Goal: Find specific page/section: Find specific page/section

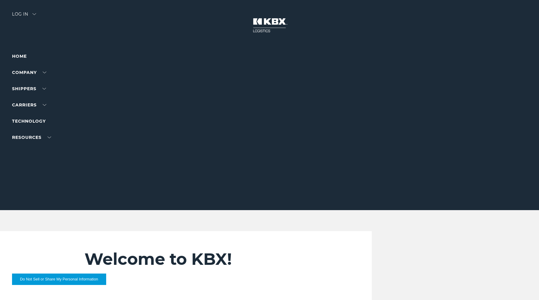
click at [86, 281] on button "Do Not Sell or Share My Personal Information" at bounding box center [59, 279] width 94 height 11
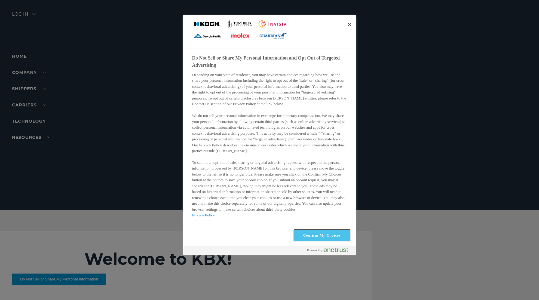
click at [323, 234] on button "Confirm My Choices" at bounding box center [322, 235] width 56 height 11
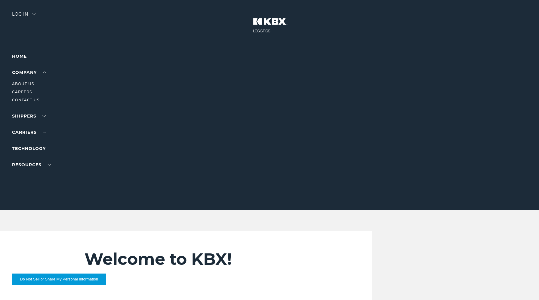
click at [27, 91] on link "Careers" at bounding box center [22, 92] width 20 height 5
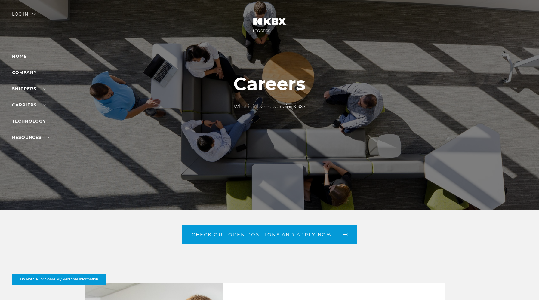
scroll to position [5, 0]
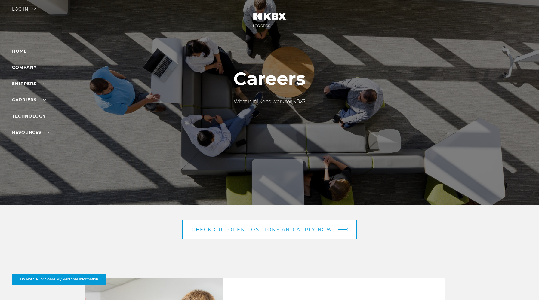
click at [273, 226] on link "Check out open positions and apply now!" at bounding box center [269, 229] width 175 height 19
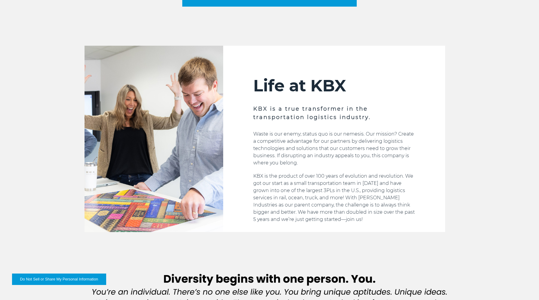
scroll to position [239, 0]
